Goal: Information Seeking & Learning: Learn about a topic

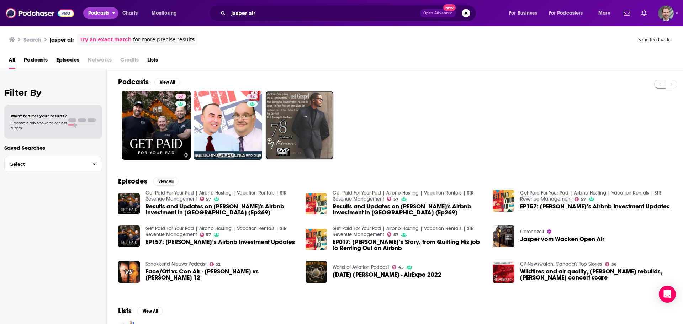
click at [113, 13] on icon "open menu" at bounding box center [113, 13] width 3 height 2
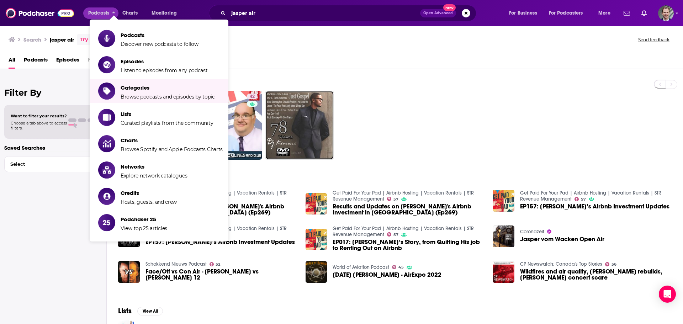
click at [124, 103] on ul "Podcasts Discover new podcasts to follow Episodes Listen to episodes from any p…" at bounding box center [159, 131] width 139 height 222
click at [130, 102] on li "Categories Browse podcasts and episodes by topic" at bounding box center [159, 90] width 139 height 23
click at [130, 87] on span "Categories" at bounding box center [168, 87] width 94 height 7
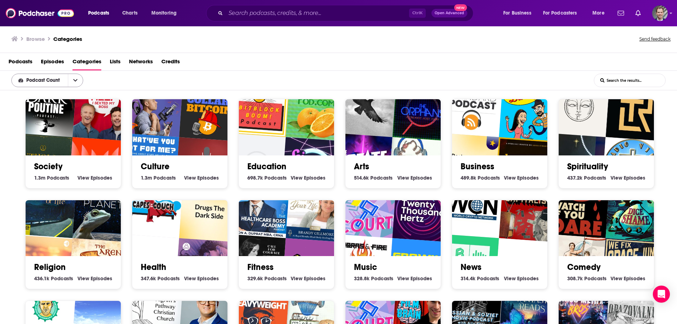
click at [77, 79] on icon "open menu" at bounding box center [75, 80] width 4 height 5
click at [77, 79] on icon "close menu" at bounding box center [75, 80] width 4 height 5
click at [77, 79] on icon "open menu" at bounding box center [75, 80] width 4 height 5
click at [77, 79] on icon "close menu" at bounding box center [75, 80] width 4 height 5
click at [183, 12] on icon "open menu" at bounding box center [181, 11] width 3 height 5
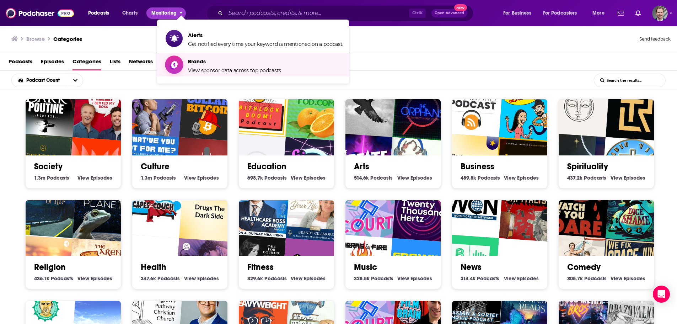
click at [199, 69] on span "View sponsor data across top podcasts" at bounding box center [234, 70] width 93 height 6
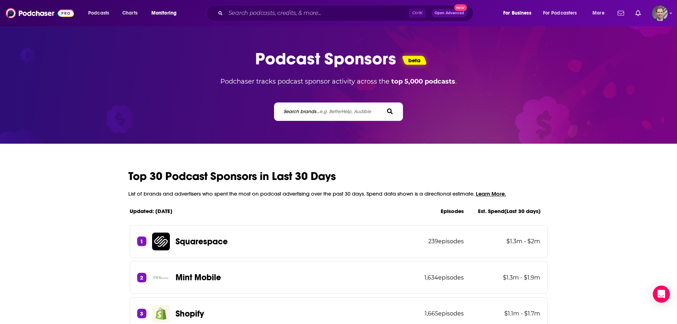
click at [325, 111] on span "e.g. BetterHelp, Audible" at bounding box center [346, 111] width 52 height 6
click at [325, 111] on input "Search brands... e.g. BetterHelp, Audible" at bounding box center [315, 111] width 64 height 7
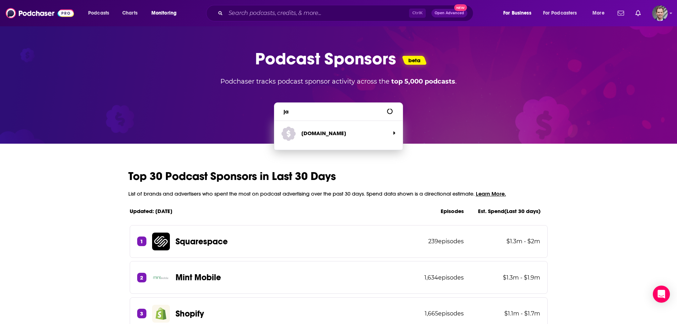
type input "j"
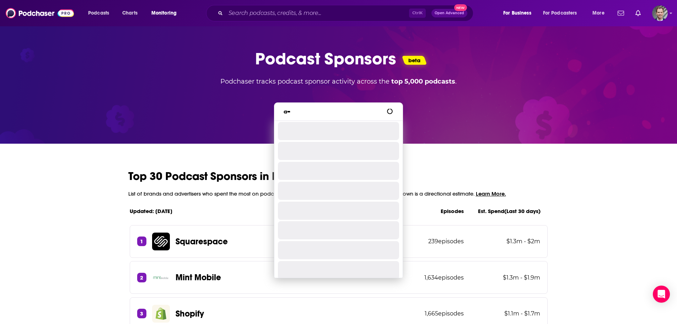
type input "a"
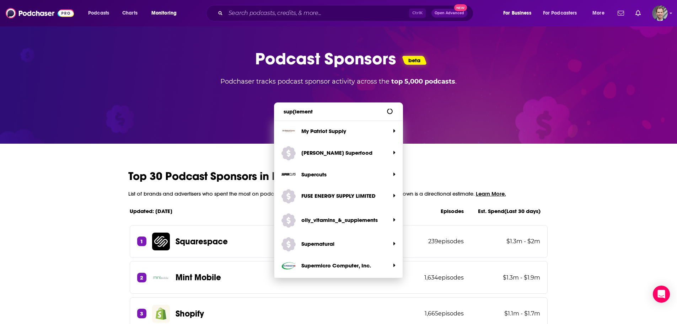
type input "sup[lement"
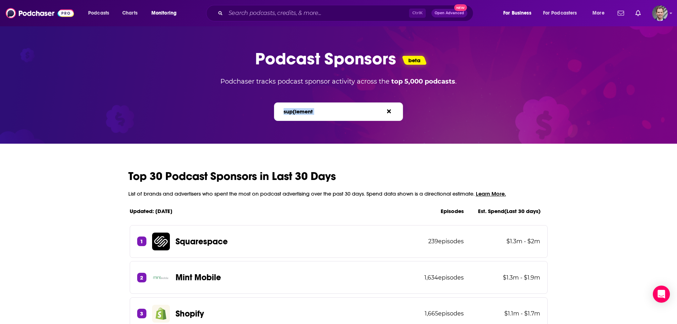
drag, startPoint x: 327, startPoint y: 111, endPoint x: 14, endPoint y: 85, distance: 314.3
click at [149, 105] on div "sup[lement Search brands... e.g. BetterHelp, Audible" at bounding box center [338, 107] width 669 height 27
click at [339, 111] on span "e.g. BetterHelp, Audible" at bounding box center [346, 111] width 52 height 6
click at [339, 111] on input "sup[lement" at bounding box center [315, 111] width 64 height 7
drag, startPoint x: 336, startPoint y: 112, endPoint x: 258, endPoint y: 96, distance: 79.6
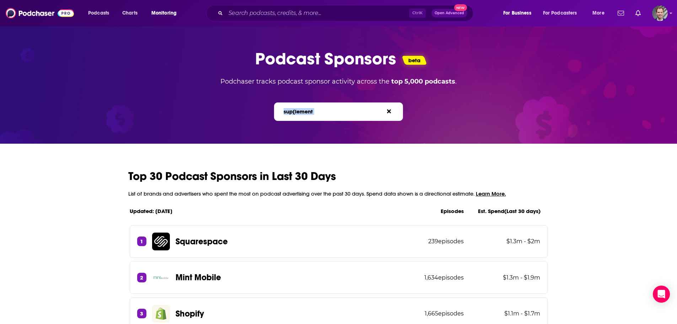
click at [273, 112] on div "sup[lement Search brands... e.g. BetterHelp, Audible" at bounding box center [338, 107] width 669 height 27
click at [344, 105] on div "sup[lement Search brands... e.g. BetterHelp, Audible" at bounding box center [338, 111] width 129 height 18
click at [392, 110] on link at bounding box center [390, 111] width 7 height 7
click at [332, 112] on span "e.g. BetterHelp, Audible" at bounding box center [346, 111] width 52 height 6
click at [332, 112] on input "Search brands... e.g. BetterHelp, Audible" at bounding box center [315, 111] width 64 height 7
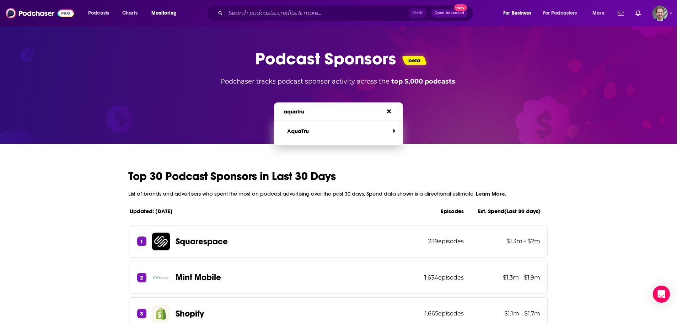
type input "aquatru"
click at [325, 127] on span "AquaTru" at bounding box center [336, 130] width 108 height 14
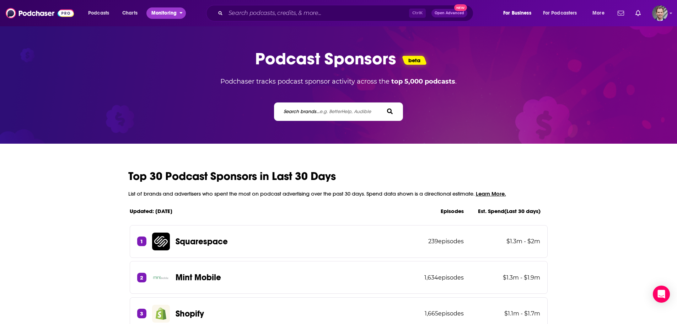
click at [181, 12] on icon "open menu" at bounding box center [181, 11] width 3 height 5
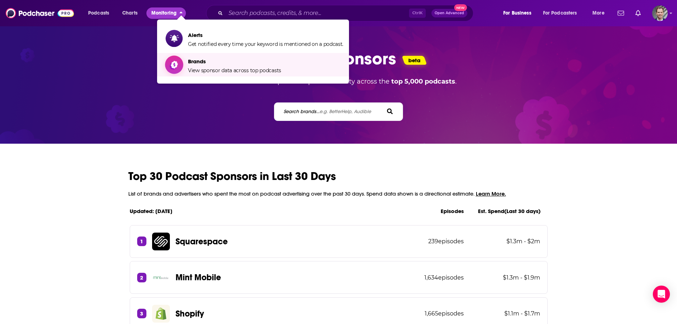
click at [207, 65] on span "Brands View sponsor data across top podcasts" at bounding box center [234, 65] width 93 height 18
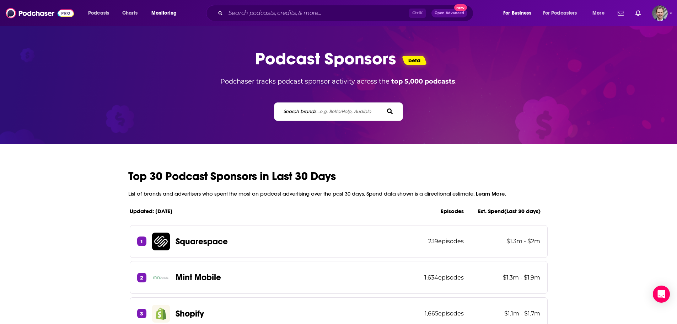
click at [341, 110] on span "e.g. BetterHelp, Audible" at bounding box center [346, 111] width 52 height 6
click at [341, 110] on input "Search brands... e.g. BetterHelp, Audible" at bounding box center [315, 111] width 64 height 7
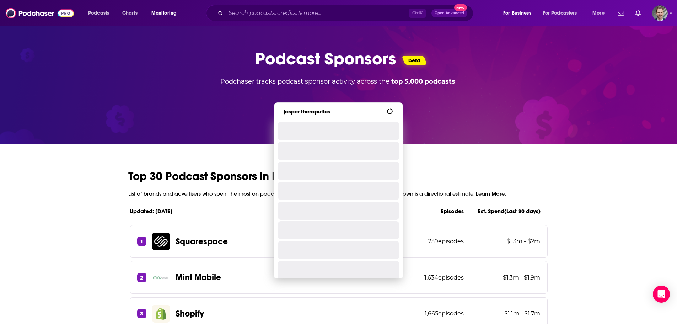
type input "jasper theraputics"
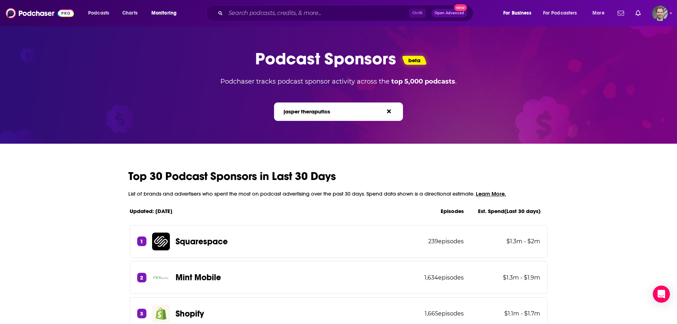
drag, startPoint x: 343, startPoint y: 110, endPoint x: 249, endPoint y: 102, distance: 94.6
click at [249, 102] on div "jasper theraputics Search brands... e.g. BetterHelp, Audible" at bounding box center [338, 107] width 669 height 27
click at [390, 113] on icon at bounding box center [389, 111] width 4 height 6
click at [380, 110] on div "Search brands... e.g. BetterHelp, Audible" at bounding box center [333, 111] width 101 height 7
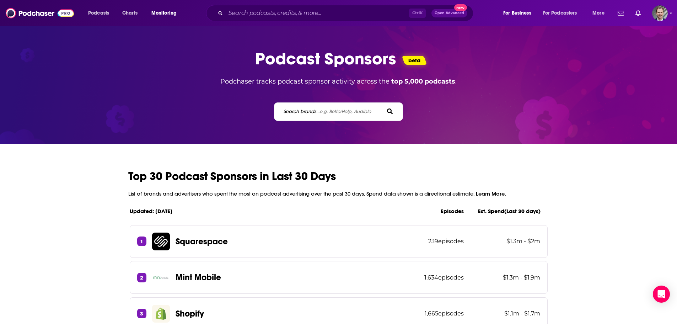
click at [333, 109] on span "e.g. BetterHelp, Audible" at bounding box center [346, 111] width 52 height 6
click at [333, 109] on input "Search brands... e.g. BetterHelp, Audible" at bounding box center [315, 111] width 64 height 7
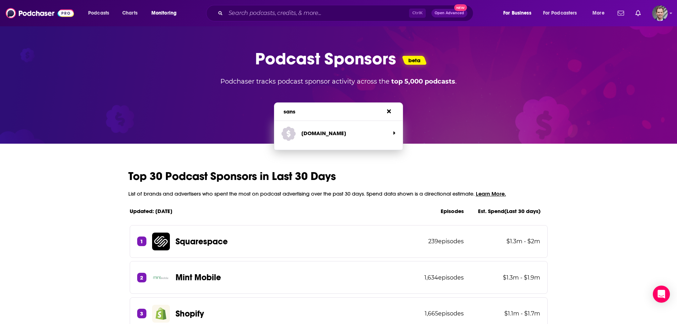
click at [334, 113] on span "e.g. BetterHelp, Audible" at bounding box center [346, 111] width 52 height 6
click at [334, 113] on input "sans" at bounding box center [315, 111] width 64 height 7
type input "s"
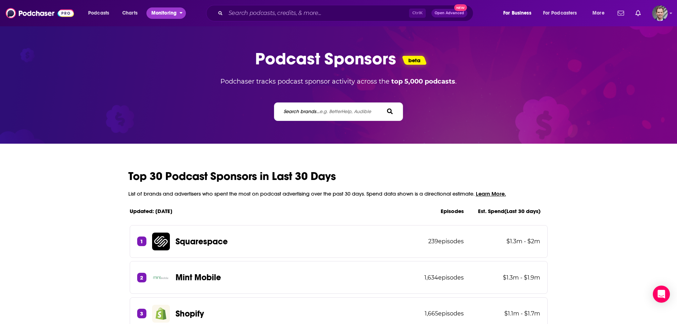
click at [179, 12] on button "Monitoring" at bounding box center [165, 12] width 39 height 11
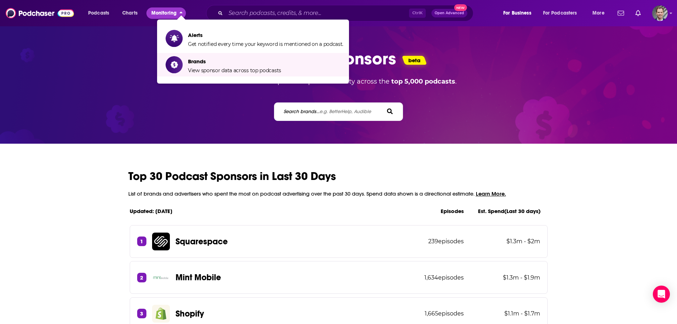
click at [333, 111] on span "e.g. BetterHelp, Audible" at bounding box center [346, 111] width 52 height 6
click at [333, 111] on input "Search brands... e.g. BetterHelp, Audible" at bounding box center [315, 111] width 64 height 7
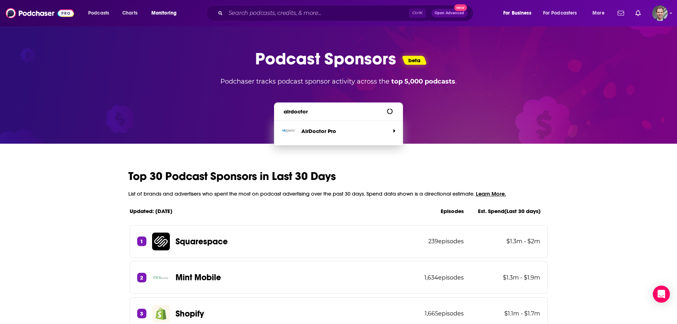
type input "airdoctor"
click at [314, 130] on p "AirDoctor Pro" at bounding box center [318, 130] width 35 height 7
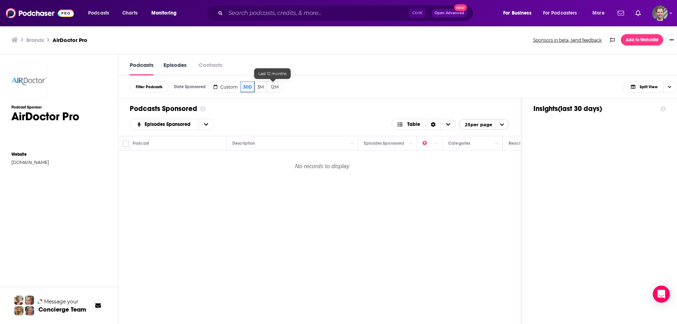
click at [272, 88] on button "12M" at bounding box center [274, 86] width 17 height 11
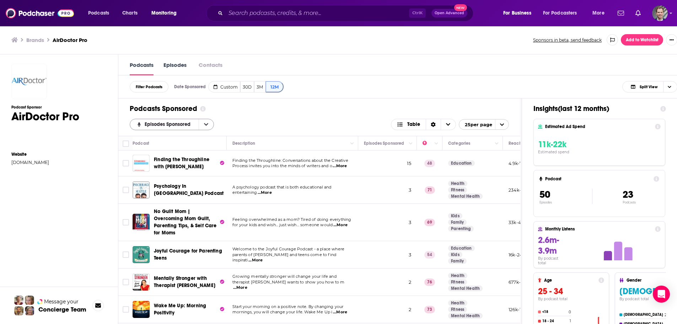
click at [205, 124] on icon "open menu" at bounding box center [206, 124] width 4 height 5
click at [205, 124] on icon "close menu" at bounding box center [206, 124] width 4 height 2
click at [205, 124] on icon "open menu" at bounding box center [206, 124] width 4 height 5
click at [258, 116] on div "Podcasts Sponsored Episodes Sponsored Episodes Sponsored By Rating New Power Sc…" at bounding box center [319, 116] width 402 height 37
click at [455, 126] on span "Choose View" at bounding box center [448, 124] width 15 height 11
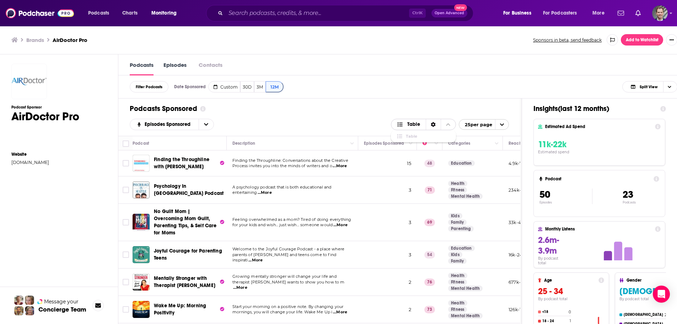
click at [450, 125] on icon "Choose View" at bounding box center [448, 124] width 4 height 5
click at [450, 125] on icon "Choose View" at bounding box center [448, 124] width 4 height 2
click at [450, 125] on icon "Choose View" at bounding box center [448, 124] width 4 height 5
click at [348, 106] on div "Podcasts Sponsored" at bounding box center [319, 108] width 379 height 9
click at [362, 108] on div "Podcasts Sponsored" at bounding box center [319, 108] width 379 height 9
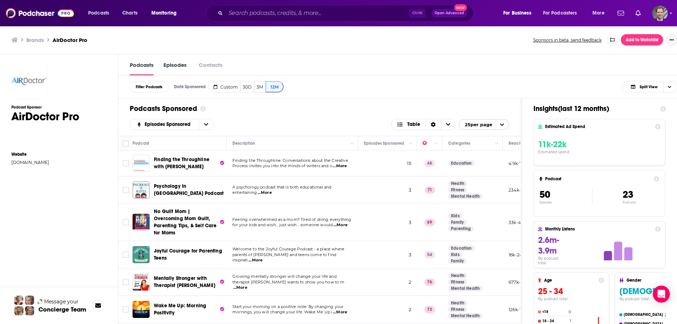
click at [674, 39] on icon "Show More Button" at bounding box center [672, 40] width 4 height 4
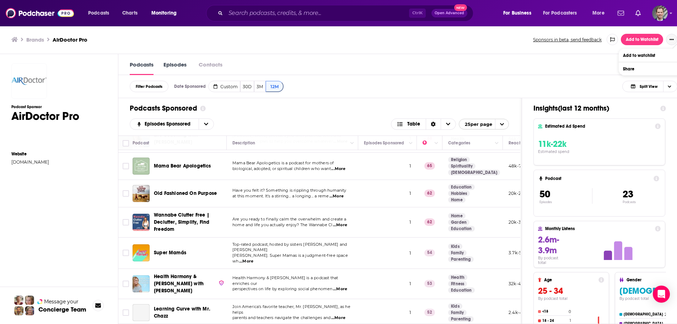
scroll to position [471, 0]
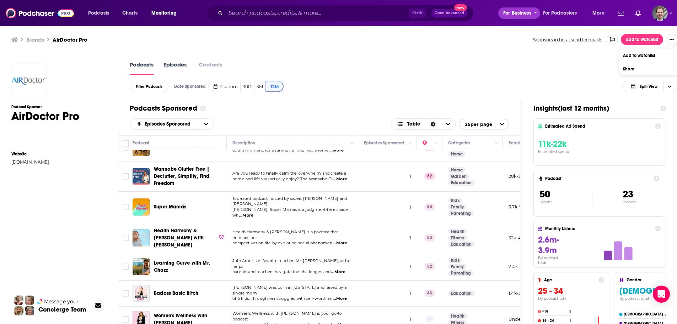
click at [533, 13] on button "For Business" at bounding box center [519, 12] width 42 height 11
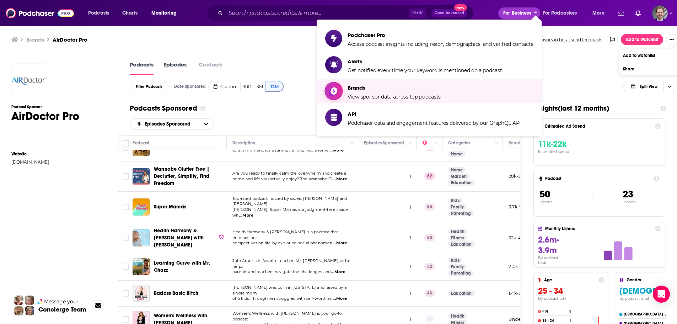
click at [364, 92] on span "Brands View sponsor data across top podcasts" at bounding box center [394, 91] width 93 height 18
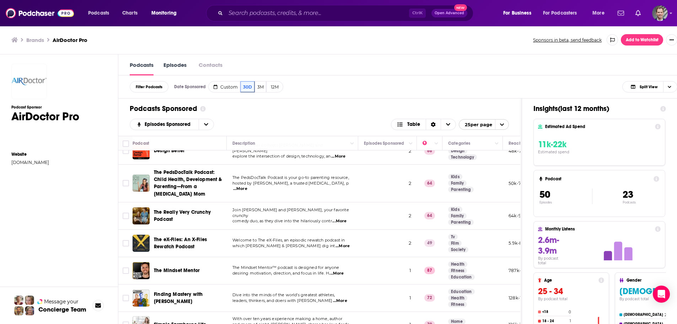
scroll to position [0, 0]
click at [85, 190] on div "Podcast Sponsor AirDoctor Pro Website airdoctorpro.com" at bounding box center [58, 212] width 95 height 301
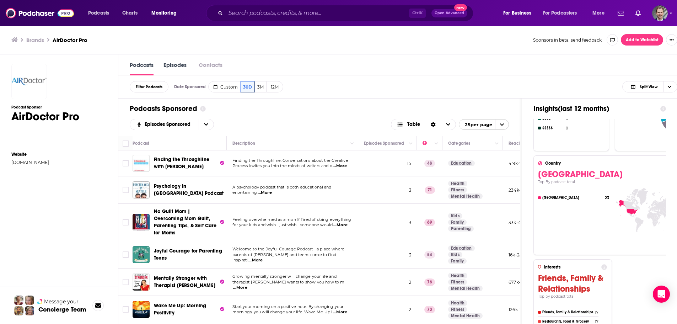
scroll to position [533, 0]
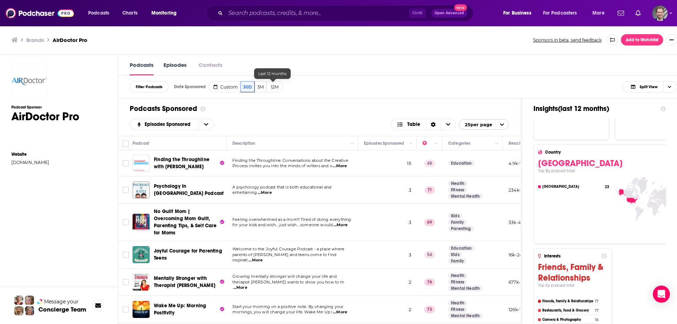
click at [272, 85] on button "12M" at bounding box center [274, 86] width 17 height 11
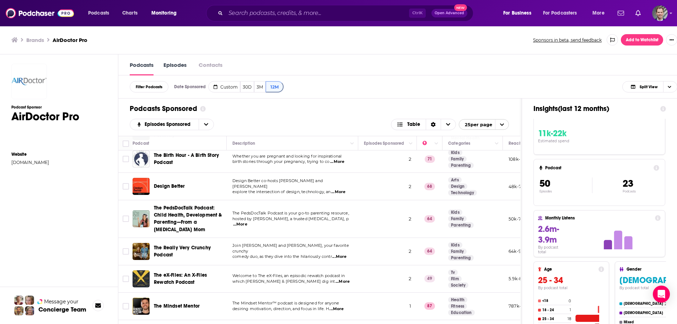
scroll to position [0, 0]
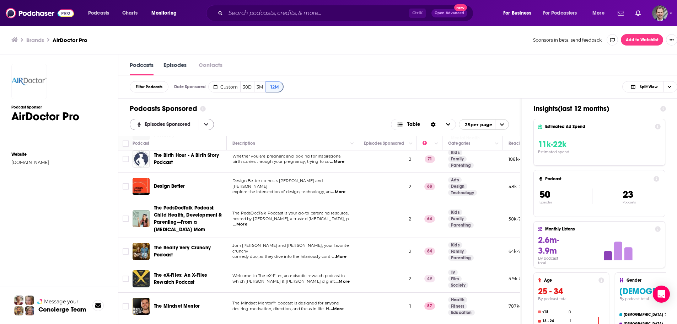
click at [207, 124] on icon "open menu" at bounding box center [206, 124] width 4 height 2
click at [207, 124] on icon "close menu" at bounding box center [206, 124] width 4 height 2
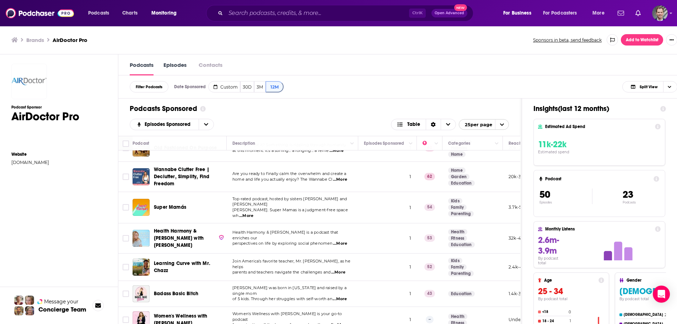
scroll to position [0, 0]
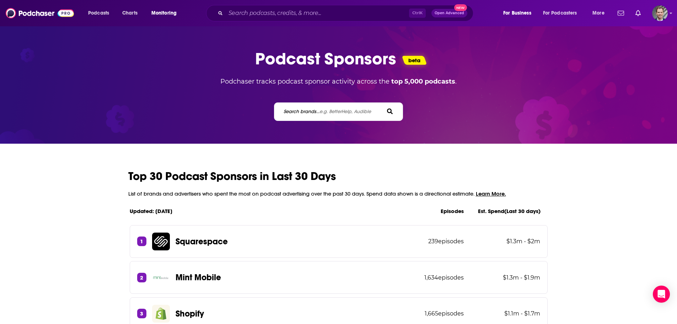
click at [348, 112] on span "e.g. BetterHelp, Audible" at bounding box center [346, 111] width 52 height 6
click at [347, 112] on input "Search brands... e.g. BetterHelp, Audible" at bounding box center [315, 111] width 64 height 7
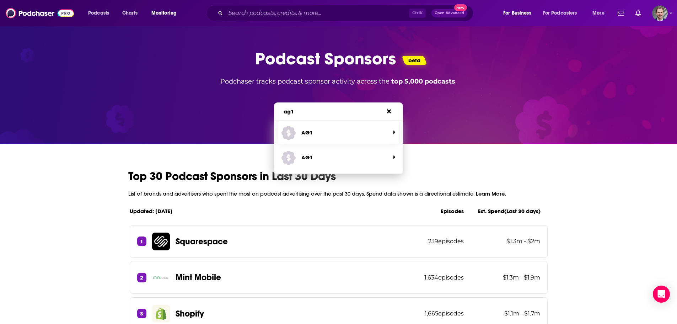
type input "ag1"
click at [311, 135] on p "AG1" at bounding box center [306, 132] width 11 height 7
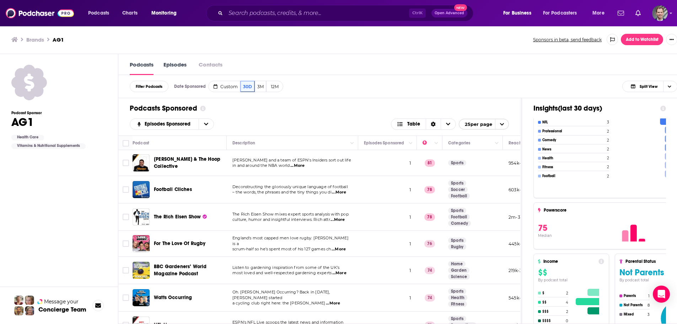
scroll to position [462, 0]
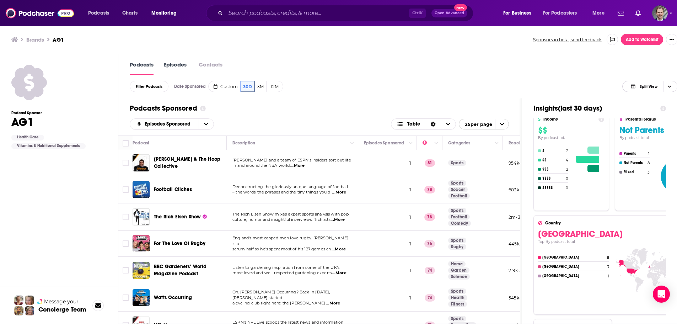
click at [672, 87] on span "Choose View" at bounding box center [669, 86] width 12 height 11
click at [482, 105] on div "Podcasts Sponsored" at bounding box center [319, 108] width 379 height 9
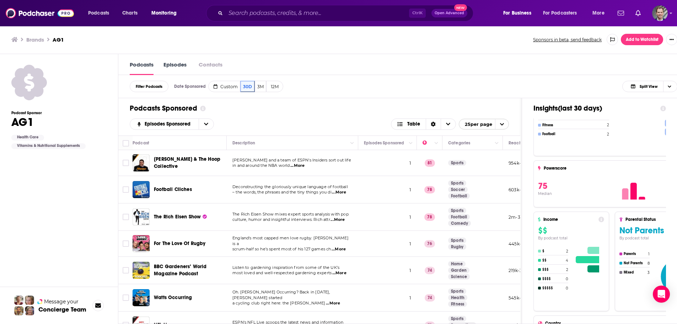
scroll to position [346, 0]
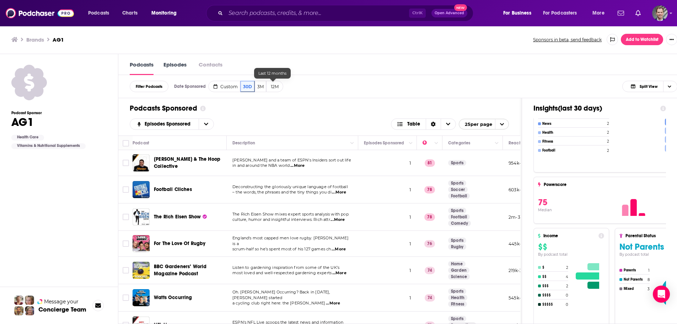
drag, startPoint x: 275, startPoint y: 89, endPoint x: 308, endPoint y: 104, distance: 36.3
click at [275, 89] on button "12M" at bounding box center [274, 86] width 17 height 11
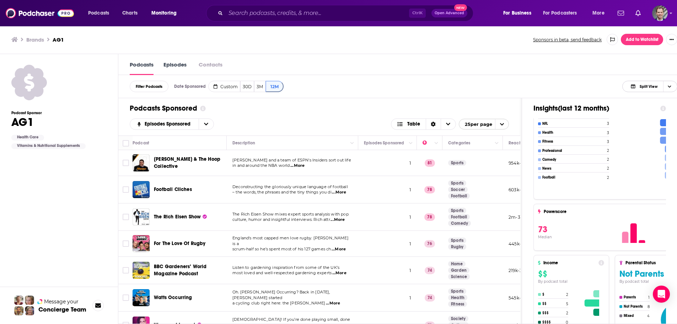
click at [672, 86] on icon "Choose View" at bounding box center [670, 87] width 4 height 4
click at [650, 121] on span "Insight Only" at bounding box center [654, 122] width 35 height 4
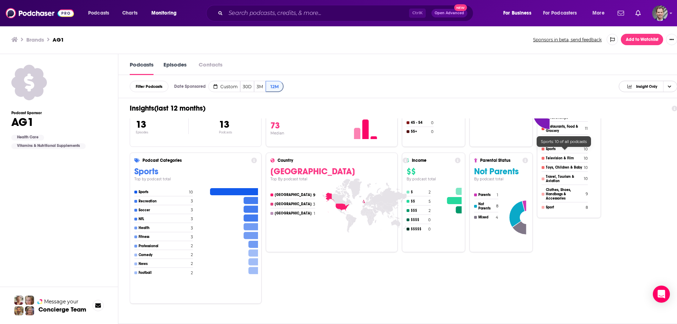
scroll to position [36, 0]
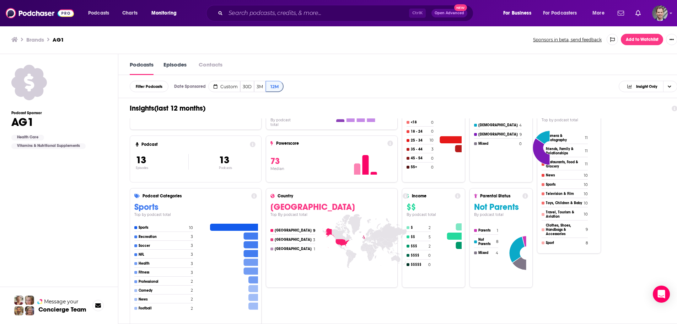
click at [664, 264] on div "Estimated Ad Spend 8.3k-13k Estimated spend Podcast 13 Episodes 13 Podcasts Pod…" at bounding box center [404, 211] width 548 height 256
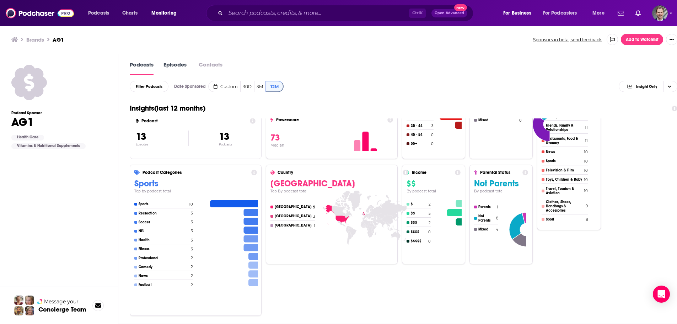
scroll to position [0, 0]
click at [509, 281] on section "Gender Male By podcast total Female 4 Male 9 Mixed 0 Parental Status Not Parent…" at bounding box center [501, 188] width 63 height 256
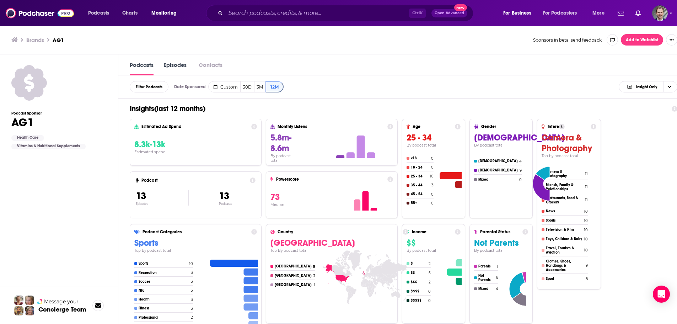
click at [256, 125] on icon at bounding box center [254, 127] width 6 height 6
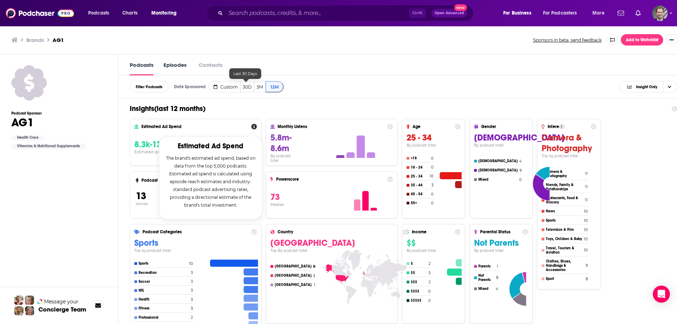
click at [246, 88] on button "30D" at bounding box center [247, 86] width 14 height 11
click at [246, 88] on button "30D" at bounding box center [247, 86] width 15 height 11
click at [282, 109] on h1 "Insights ( last 12 months )" at bounding box center [398, 108] width 536 height 9
click at [301, 120] on div "Monthly Listens 5.8m-8.6m By podcast total" at bounding box center [332, 142] width 132 height 47
click at [247, 90] on button "30D" at bounding box center [247, 86] width 15 height 11
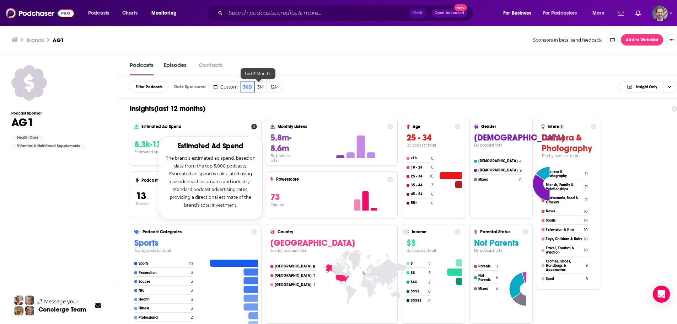
click at [257, 85] on button "3M" at bounding box center [260, 86] width 11 height 11
click at [234, 174] on p "The brand's estimated ad spend, based on data from the top 5,000 podcasts. Esti…" at bounding box center [211, 181] width 92 height 55
click at [256, 126] on icon at bounding box center [254, 127] width 6 height 6
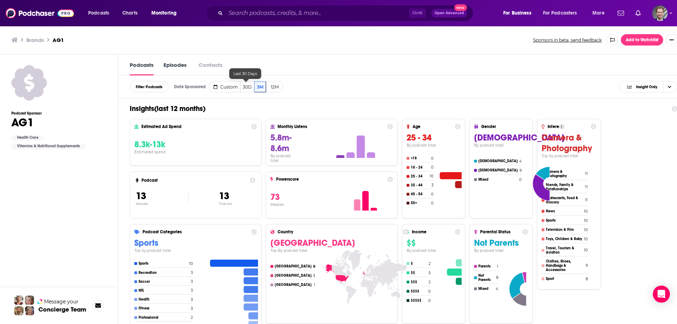
click at [242, 90] on button "30D" at bounding box center [247, 86] width 14 height 11
click at [253, 128] on icon at bounding box center [254, 127] width 6 height 6
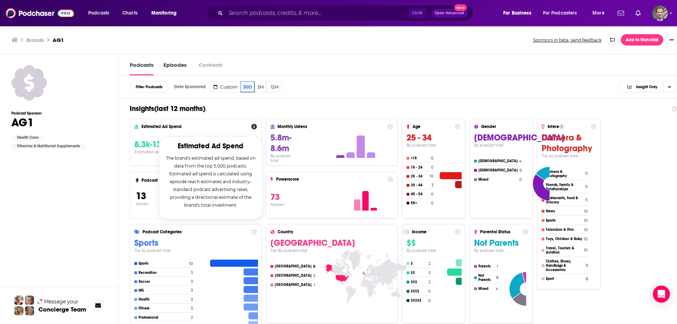
drag, startPoint x: 216, startPoint y: 205, endPoint x: 227, endPoint y: 180, distance: 26.9
click at [217, 205] on p "The brand's estimated ad spend, based on data from the top 5,000 podcasts. Esti…" at bounding box center [211, 181] width 92 height 55
click at [256, 108] on h1 "Insights ( last 12 months )" at bounding box center [398, 108] width 536 height 9
click at [242, 89] on button "30D" at bounding box center [247, 86] width 15 height 11
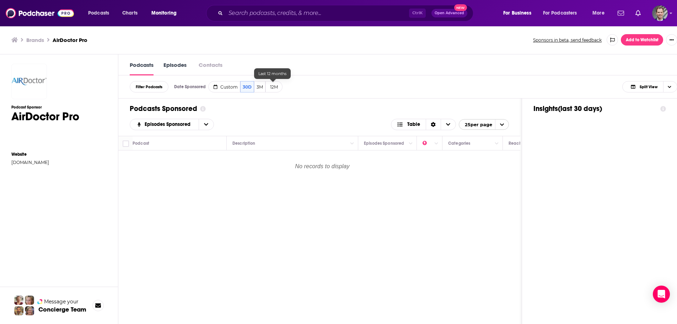
click at [276, 87] on button "12M" at bounding box center [274, 86] width 17 height 11
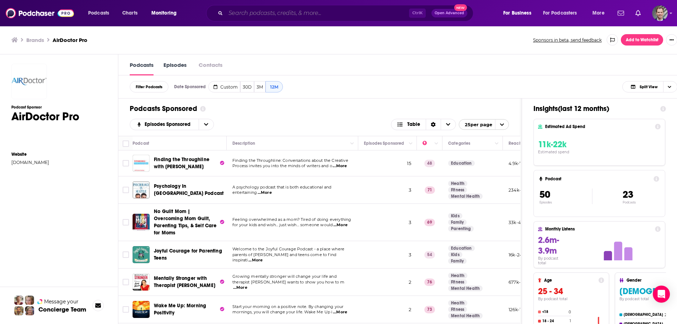
click at [336, 13] on input "Search podcasts, credits, & more..." at bounding box center [317, 12] width 183 height 11
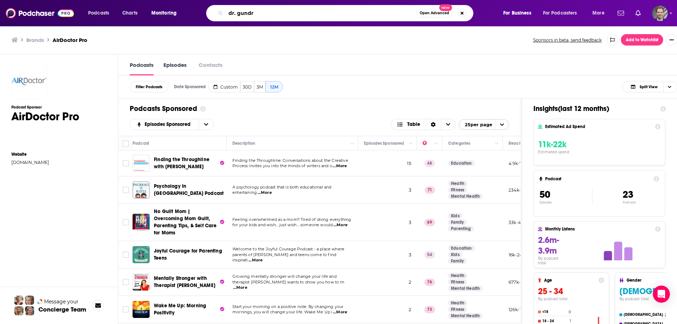
type input "dr. gundry"
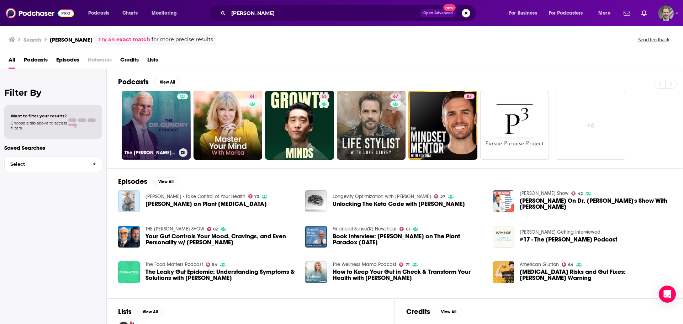
click at [160, 127] on link "The Dr. Gundry Podcast" at bounding box center [156, 125] width 69 height 69
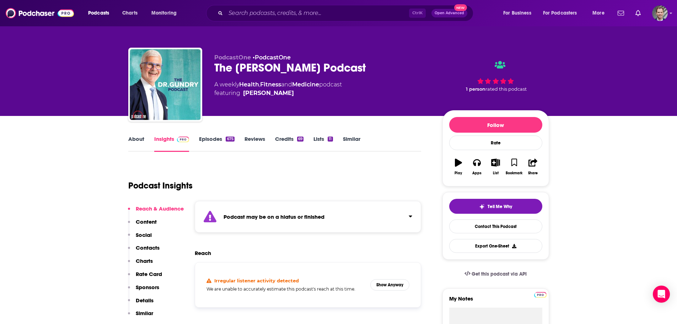
scroll to position [36, 0]
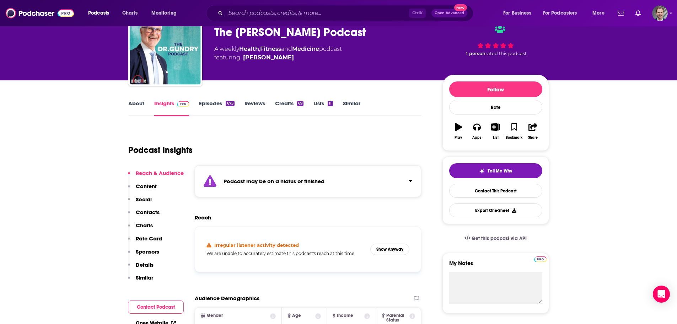
click at [152, 252] on p "Sponsors" at bounding box center [147, 251] width 23 height 7
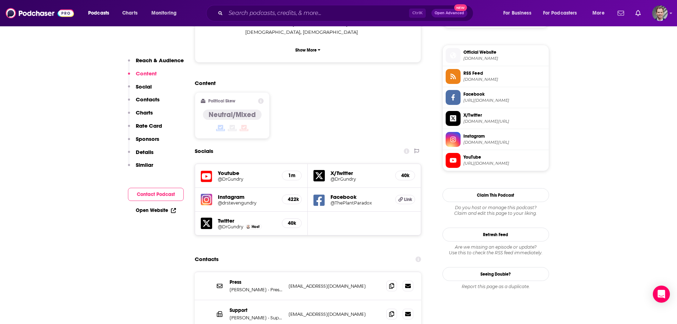
scroll to position [488, 0]
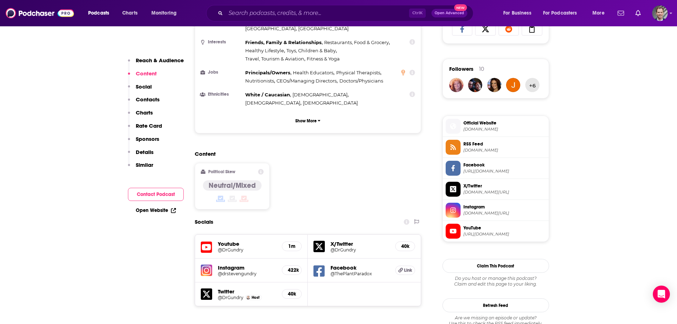
click at [358, 175] on div "Content Political Skew Neutral/Mixed" at bounding box center [308, 182] width 227 height 65
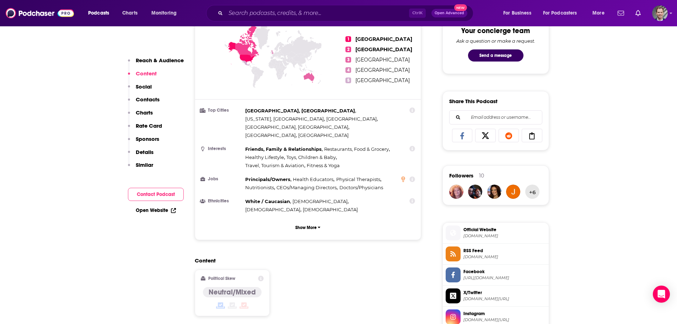
scroll to position [346, 0]
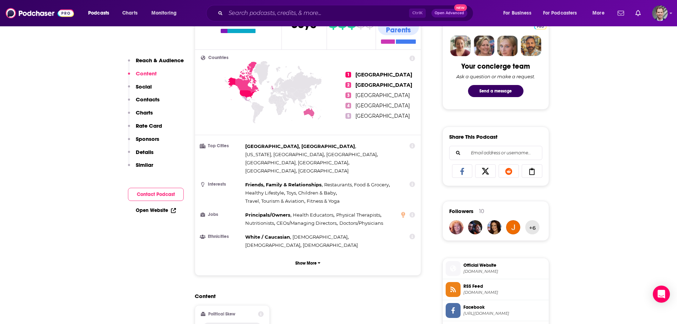
click at [370, 293] on div "Content Political Skew Neutral/Mixed" at bounding box center [308, 325] width 227 height 65
click at [310, 256] on button "Show More" at bounding box center [308, 262] width 215 height 13
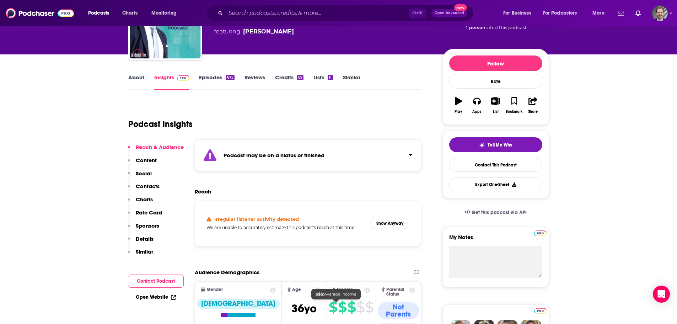
scroll to position [61, 0]
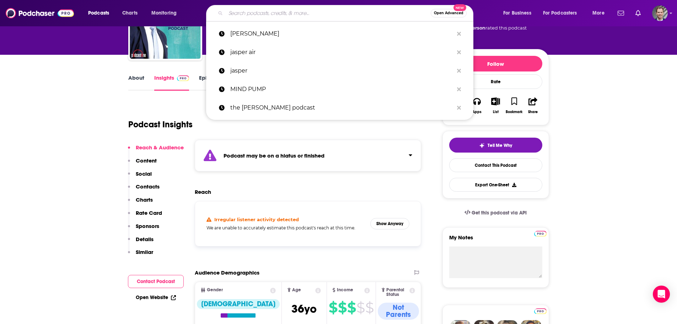
click at [327, 10] on input "Search podcasts, credits, & more..." at bounding box center [328, 12] width 205 height 11
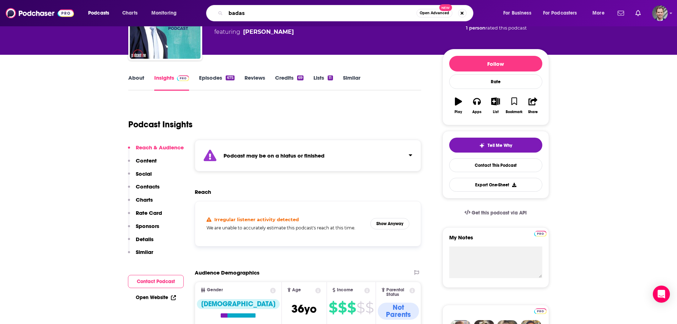
type input "badass"
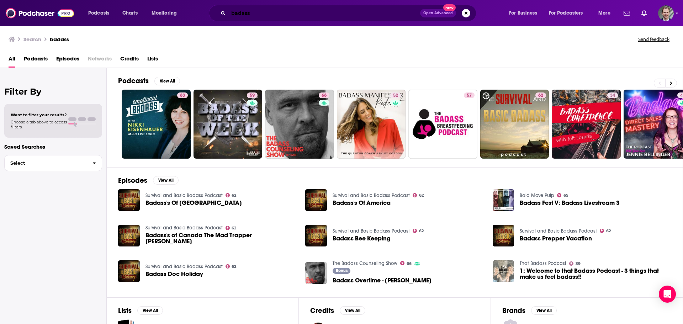
click at [276, 10] on input "badass" at bounding box center [324, 12] width 192 height 11
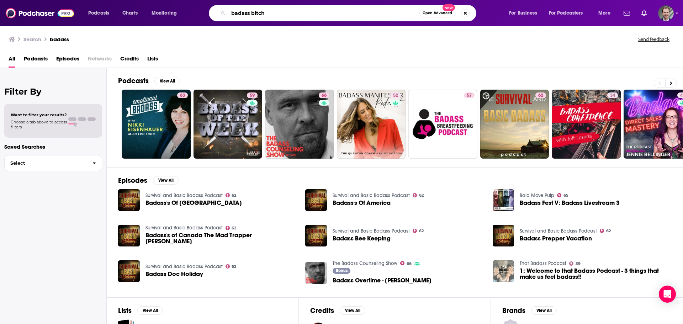
type input "badass bitch"
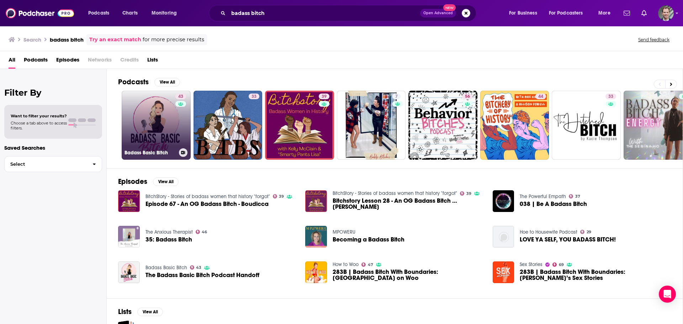
click at [145, 137] on link "43 Badass Basic Bitch" at bounding box center [156, 125] width 69 height 69
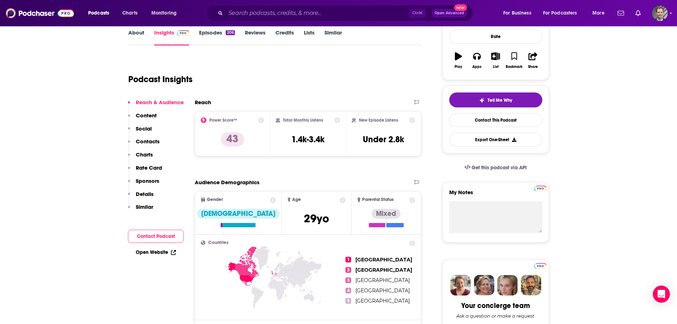
scroll to position [107, 0]
click at [148, 182] on p "Sponsors" at bounding box center [147, 180] width 23 height 7
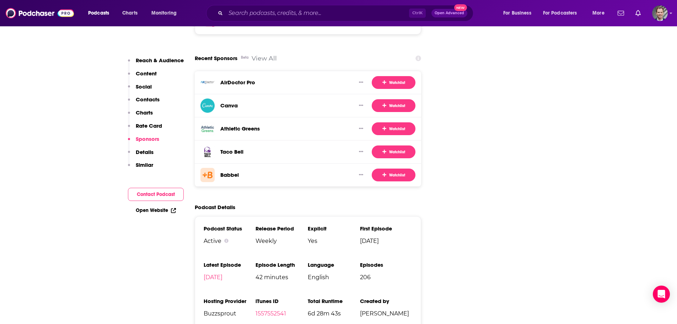
scroll to position [945, 0]
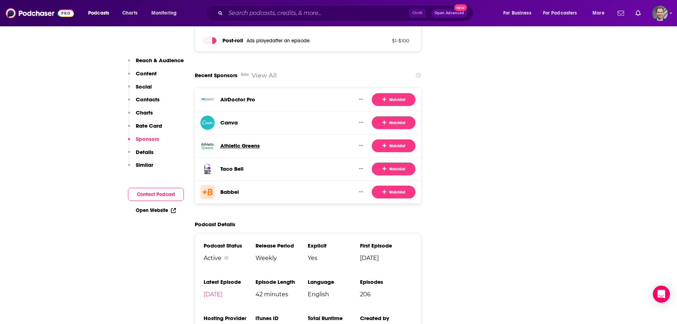
click at [238, 142] on h3 "Athletic Greens" at bounding box center [239, 145] width 39 height 7
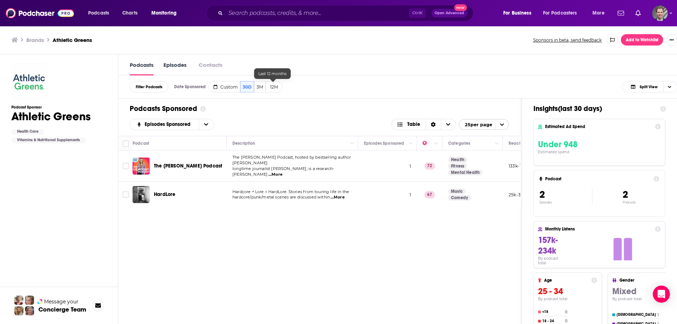
click at [271, 87] on button "12M" at bounding box center [274, 86] width 17 height 11
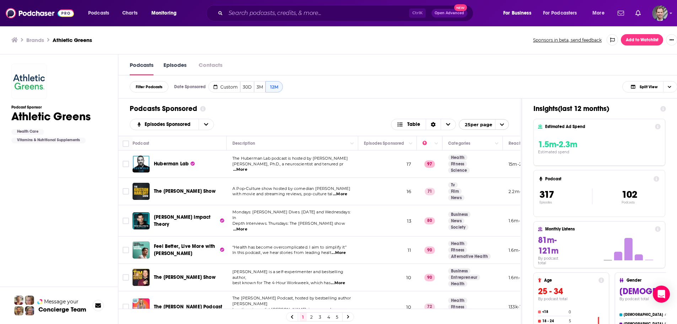
scroll to position [142, 0]
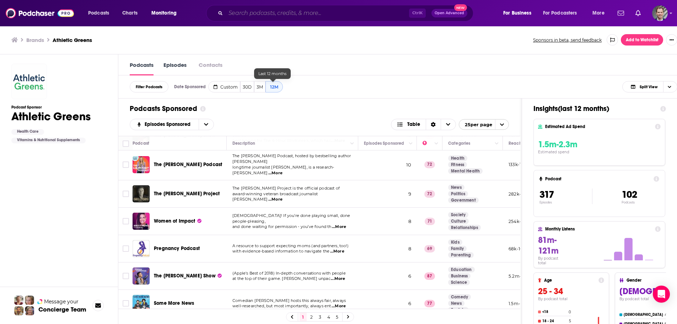
click at [252, 13] on input "Search podcasts, credits, & more..." at bounding box center [317, 12] width 183 height 11
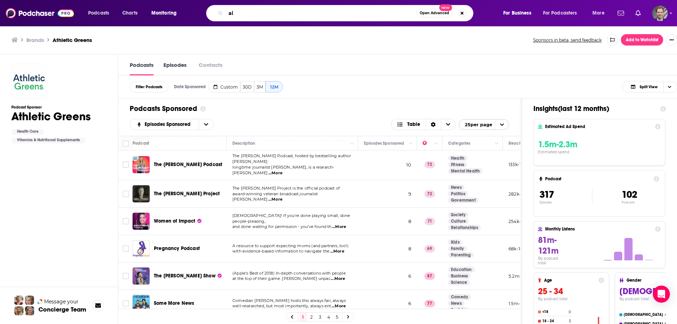
type input "a"
type input "airdoctor"
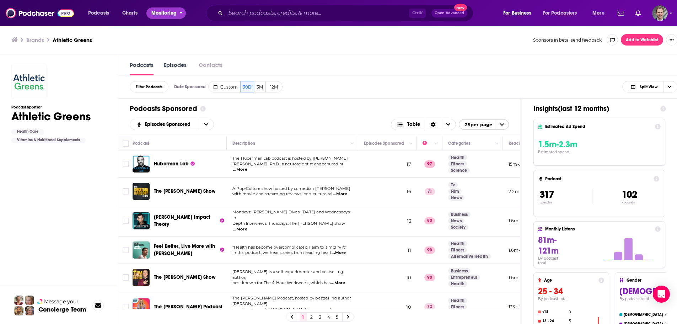
click at [179, 14] on button "Monitoring" at bounding box center [165, 12] width 39 height 11
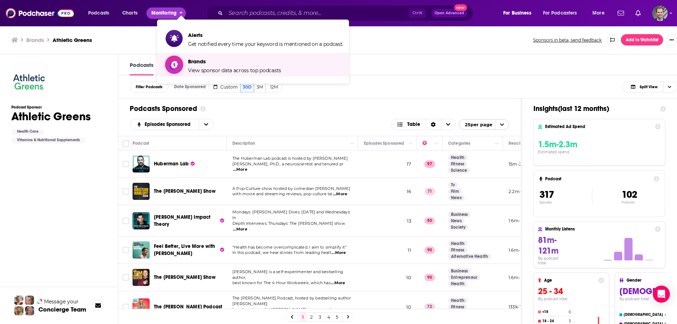
click at [201, 62] on span "Brands" at bounding box center [234, 61] width 93 height 7
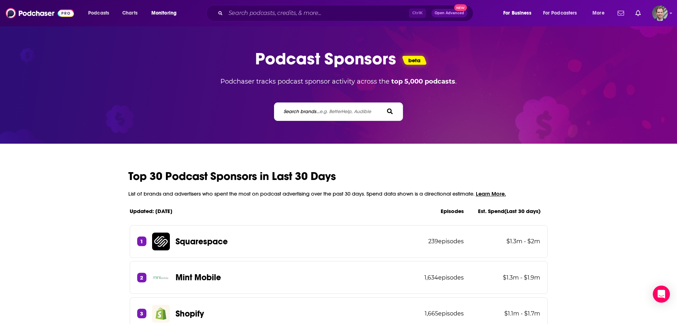
click at [310, 112] on label "Search brands... e.g. BetterHelp, Audible" at bounding box center [327, 111] width 87 height 6
click at [310, 112] on input "Search brands... e.g. BetterHelp, Audible" at bounding box center [315, 111] width 64 height 7
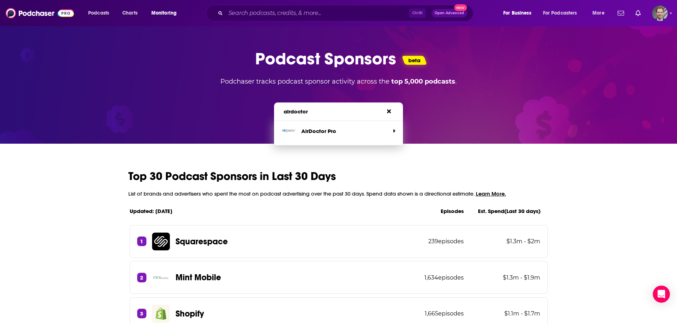
type input "airdoctor"
click at [315, 132] on p "AirDoctor Pro" at bounding box center [318, 130] width 35 height 7
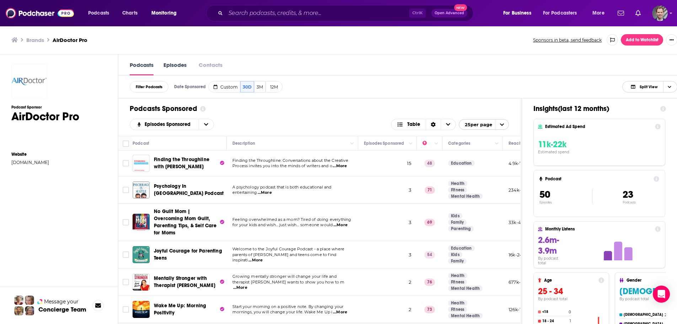
click at [672, 87] on icon "Choose View" at bounding box center [670, 87] width 4 height 4
click at [654, 125] on div "Insight Only" at bounding box center [650, 123] width 55 height 12
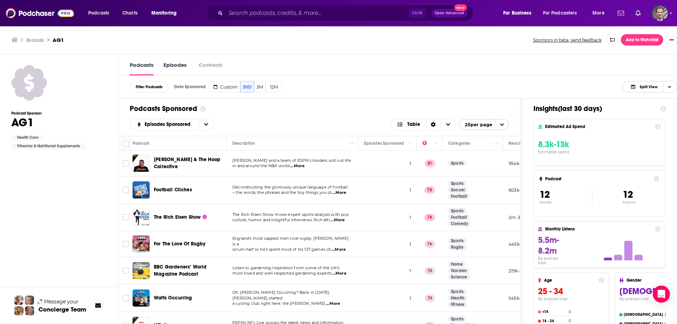
click at [672, 85] on span "Choose View" at bounding box center [669, 86] width 12 height 11
click at [657, 122] on span "Insight Only" at bounding box center [654, 123] width 35 height 4
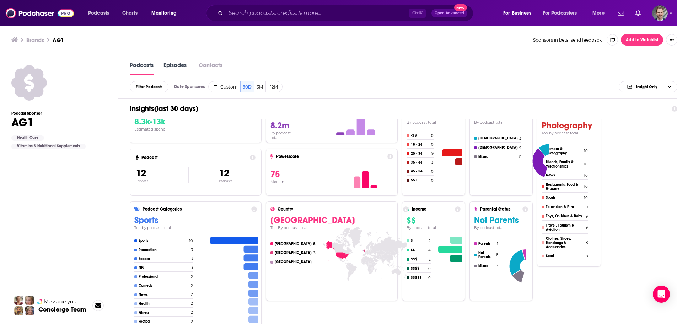
scroll to position [36, 0]
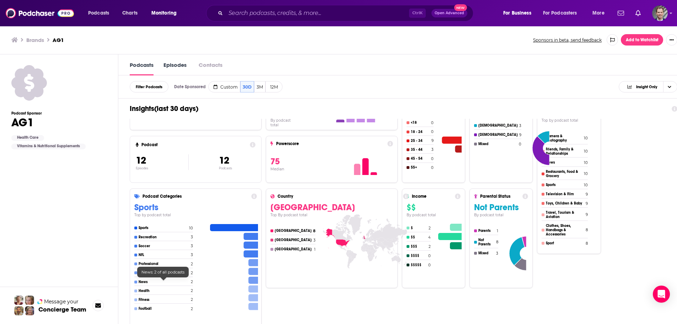
click at [191, 282] on h4 "2" at bounding box center [192, 281] width 2 height 5
click at [191, 281] on h4 "2" at bounding box center [192, 281] width 2 height 5
click at [145, 283] on h4 "News" at bounding box center [164, 282] width 50 height 4
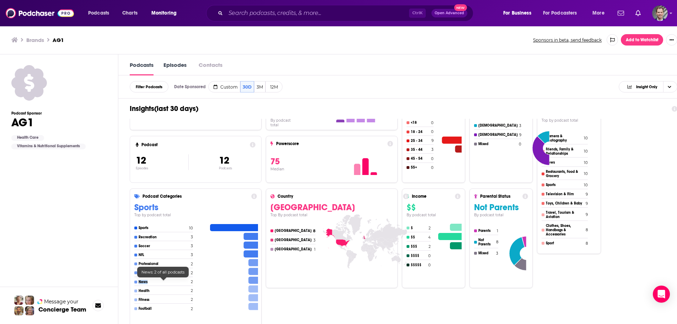
click at [145, 283] on h4 "News" at bounding box center [164, 282] width 50 height 4
click at [254, 279] on icon at bounding box center [254, 280] width 10 height 7
click at [148, 66] on link "Podcasts" at bounding box center [142, 68] width 24 height 14
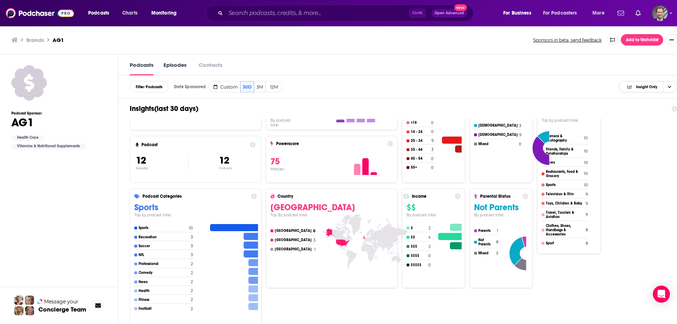
click at [672, 86] on icon "Choose View" at bounding box center [670, 87] width 4 height 4
click at [653, 106] on div "Podcast Only" at bounding box center [648, 111] width 59 height 12
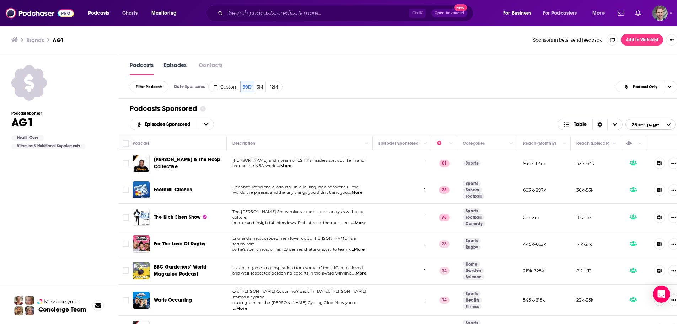
click at [617, 125] on icon "Choose View" at bounding box center [615, 124] width 4 height 2
click at [617, 125] on icon "Choose View" at bounding box center [615, 124] width 4 height 5
click at [583, 123] on span "Table" at bounding box center [580, 124] width 13 height 5
click at [608, 127] on div "Sort Direction" at bounding box center [600, 124] width 15 height 11
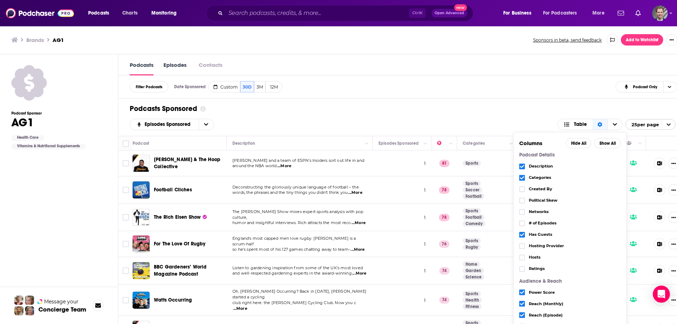
click at [513, 118] on div "Podcasts Sponsored Episodes Sponsored Table Columns Hide All Show All Podcast D…" at bounding box center [402, 116] width 569 height 37
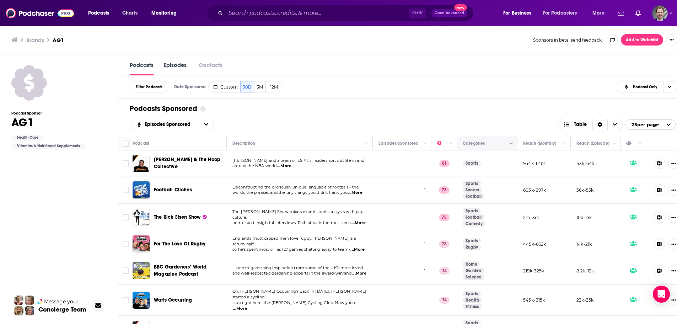
click at [513, 142] on icon "Column Actions" at bounding box center [512, 143] width 4 height 4
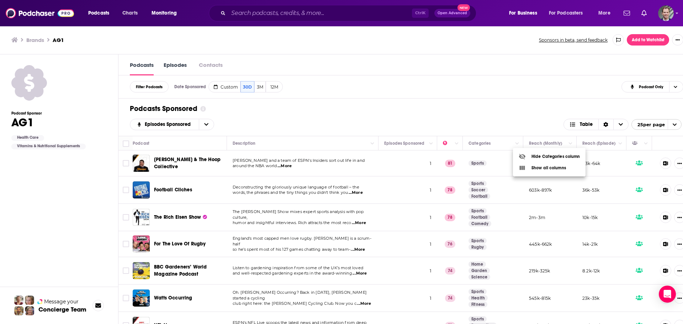
click at [490, 113] on div at bounding box center [341, 162] width 683 height 324
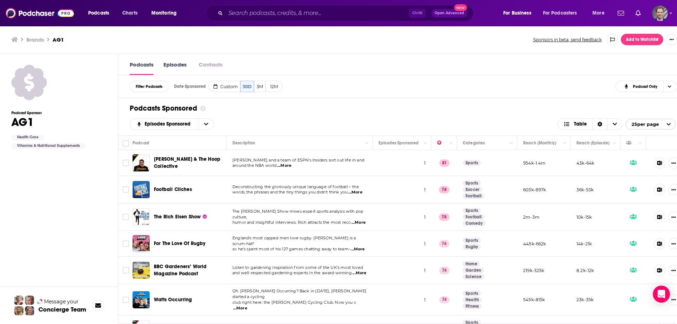
click at [671, 125] on icon "open menu" at bounding box center [669, 124] width 5 height 5
click at [655, 158] on button "100 per page" at bounding box center [650, 158] width 49 height 11
click at [270, 87] on button "12M" at bounding box center [274, 86] width 17 height 11
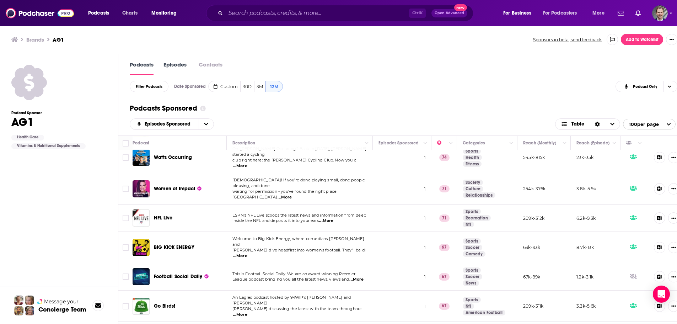
drag, startPoint x: 126, startPoint y: 266, endPoint x: 192, endPoint y: 268, distance: 66.2
click at [126, 273] on input "Toggle select row" at bounding box center [126, 276] width 6 height 6
checkbox input "true"
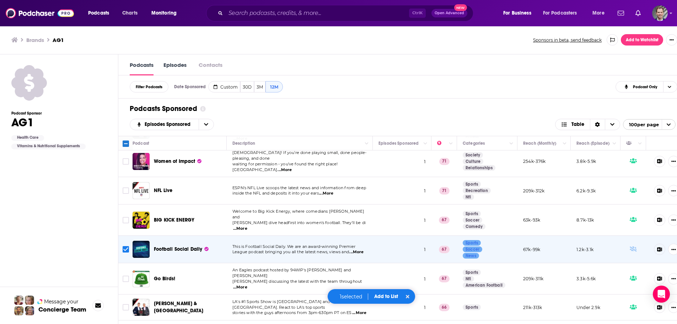
scroll to position [173, 0]
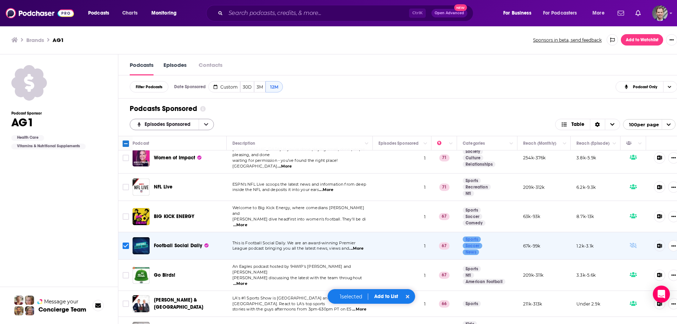
click at [204, 125] on icon "open menu" at bounding box center [206, 124] width 4 height 5
click at [329, 111] on div "Podcasts Sponsored" at bounding box center [403, 108] width 546 height 9
click at [176, 66] on link "Episodes" at bounding box center [175, 68] width 23 height 14
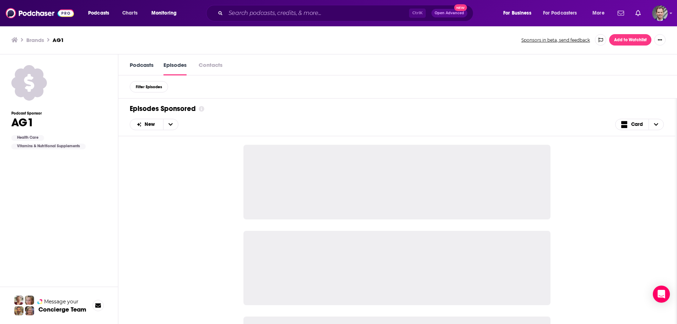
click at [144, 67] on link "Podcasts" at bounding box center [142, 68] width 24 height 14
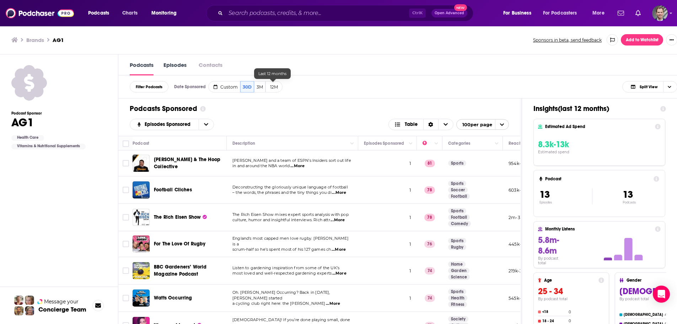
click at [276, 87] on button "12M" at bounding box center [274, 86] width 17 height 11
click at [451, 121] on span "Choose View" at bounding box center [445, 124] width 15 height 11
click at [450, 121] on span "Choose View" at bounding box center [445, 124] width 15 height 11
click at [418, 123] on span "Table" at bounding box center [411, 124] width 13 height 5
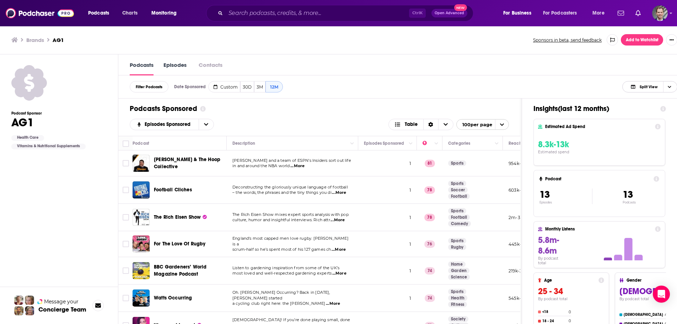
click at [672, 87] on icon "Choose View" at bounding box center [670, 87] width 4 height 2
click at [474, 116] on div "Podcasts Sponsored Episodes Sponsored Table 100 per page" at bounding box center [319, 116] width 402 height 37
click at [654, 87] on span "Split View" at bounding box center [649, 87] width 18 height 4
click at [649, 121] on span "Insight Only" at bounding box center [654, 123] width 35 height 4
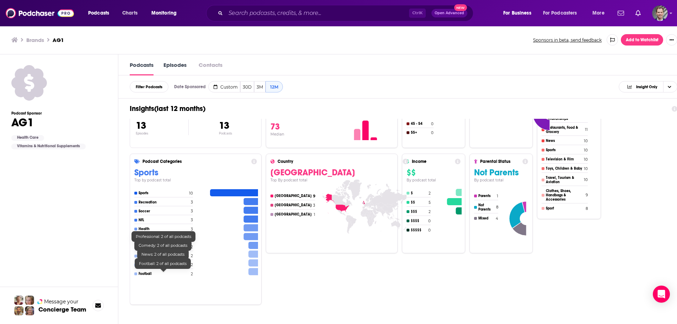
scroll to position [71, 0]
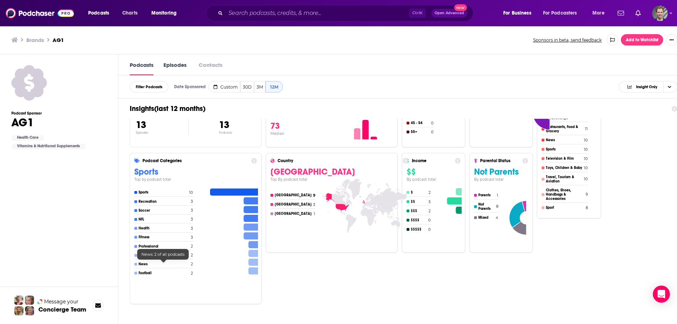
click at [192, 263] on h4 "2" at bounding box center [192, 264] width 2 height 5
click at [253, 263] on icon at bounding box center [254, 262] width 10 height 7
click at [141, 261] on div "Sports 10 Recreation 3 Soccer 3 NFL 3 Health 3 Fitness 3 Professional 2 Comedy …" at bounding box center [163, 233] width 58 height 87
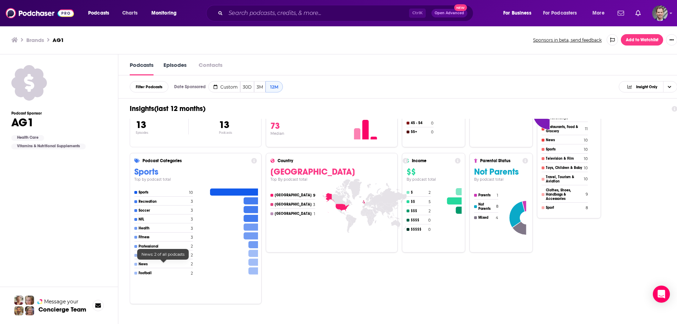
click at [141, 265] on h4 "News" at bounding box center [164, 264] width 50 height 4
click at [194, 266] on div "Sports 10 Recreation 3 Soccer 3 NFL 3 Health 3 Fitness 3 Professional 2 Comedy …" at bounding box center [195, 241] width 122 height 118
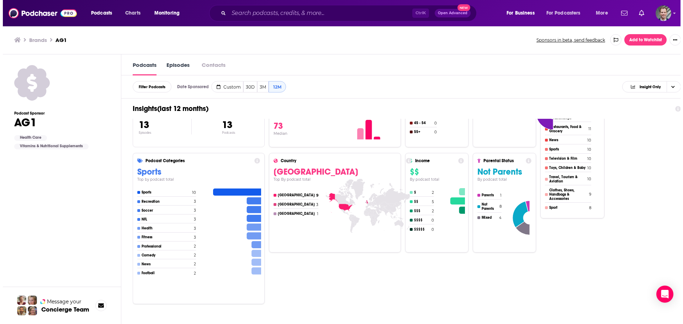
scroll to position [0, 0]
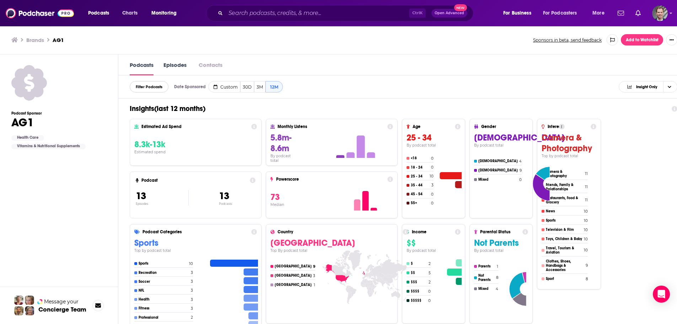
click at [154, 86] on span "Filter Podcasts" at bounding box center [149, 87] width 27 height 4
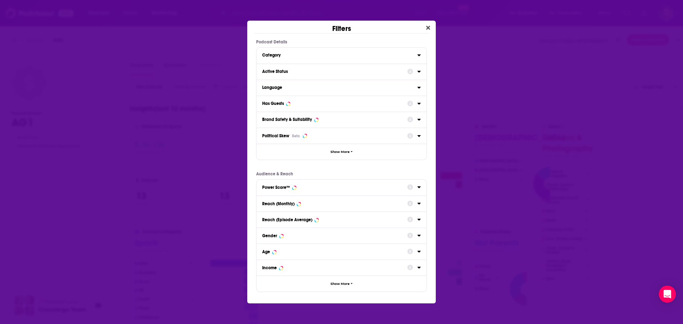
click at [418, 135] on icon "Dialog" at bounding box center [419, 136] width 4 height 6
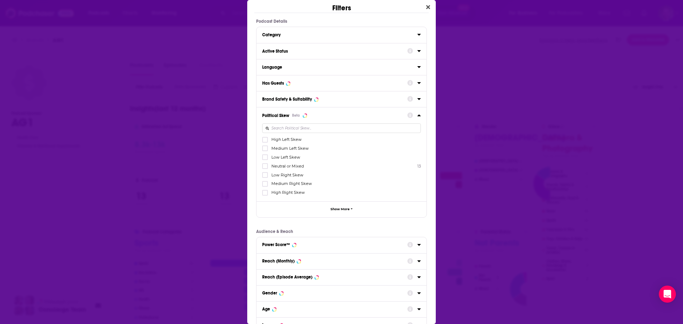
click at [417, 113] on icon "Dialog" at bounding box center [419, 115] width 4 height 6
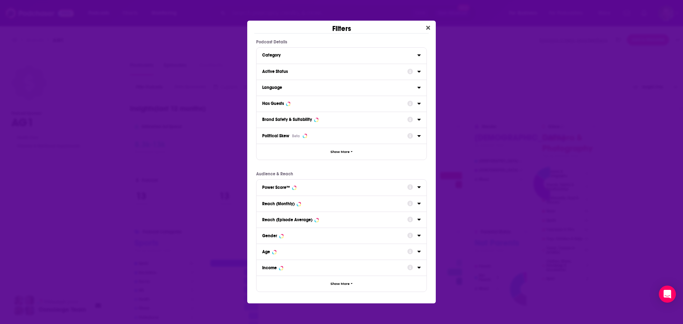
click at [419, 55] on icon "Dialog" at bounding box center [418, 55] width 3 height 2
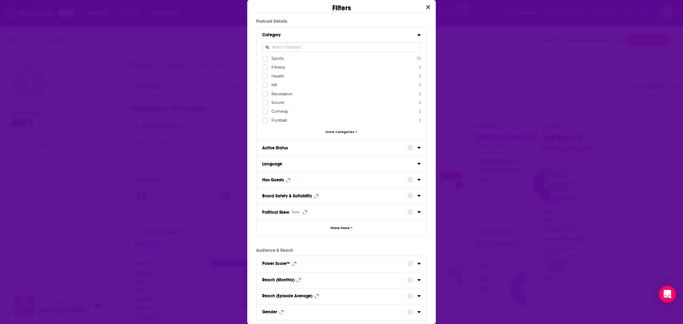
click at [348, 131] on span "More Categories" at bounding box center [339, 132] width 29 height 4
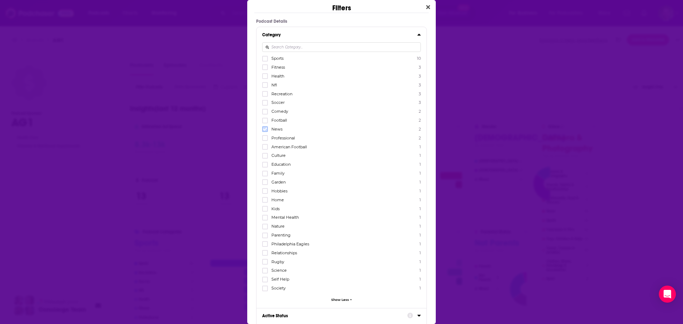
click at [266, 130] on icon "Dialog" at bounding box center [265, 129] width 4 height 4
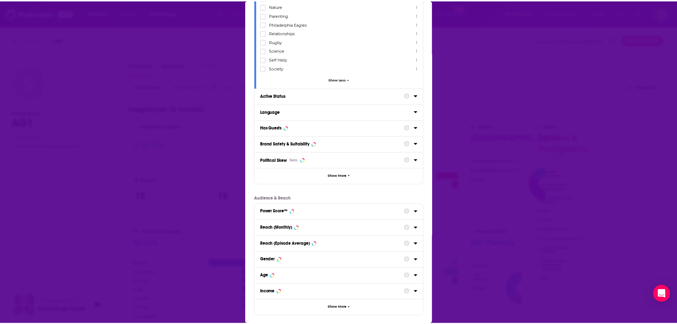
scroll to position [254, 0]
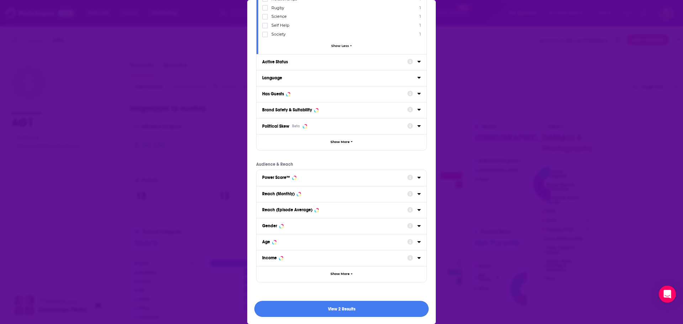
click at [340, 309] on button "View 2 Results" at bounding box center [341, 309] width 174 height 16
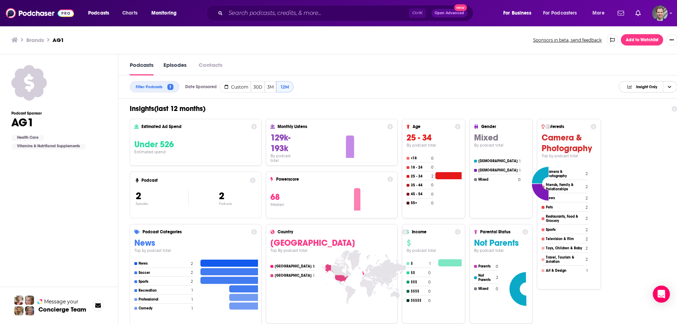
click at [664, 89] on span "Insight Only" at bounding box center [642, 87] width 43 height 10
click at [652, 108] on span "Podcast Only" at bounding box center [652, 110] width 39 height 4
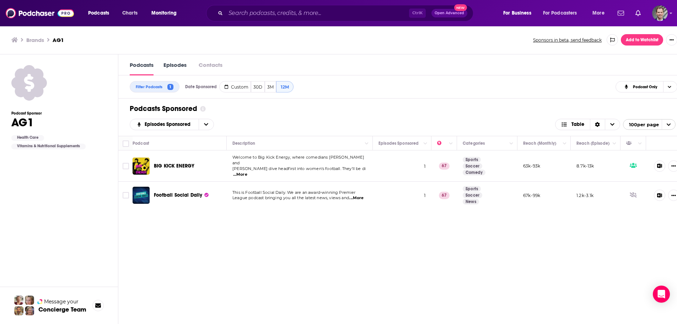
click at [247, 172] on span "...More" at bounding box center [240, 175] width 14 height 6
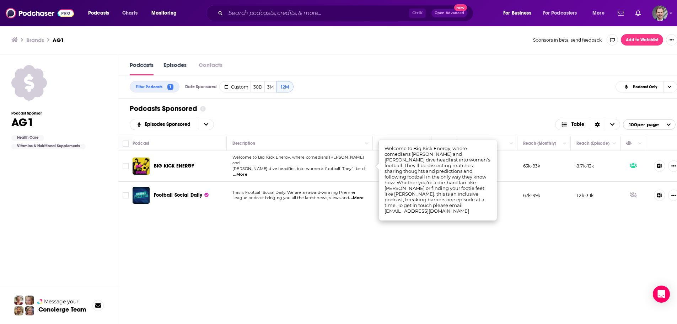
click at [335, 235] on div "Podcast Description Episodes Sponsored Categories Reach (Monthly) Reach (Episod…" at bounding box center [402, 249] width 569 height 227
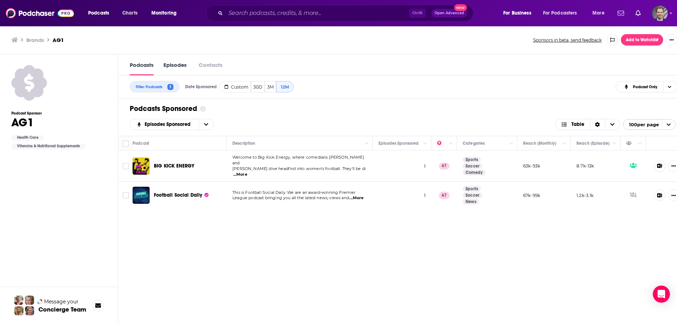
click at [361, 195] on span "...More" at bounding box center [356, 198] width 14 height 6
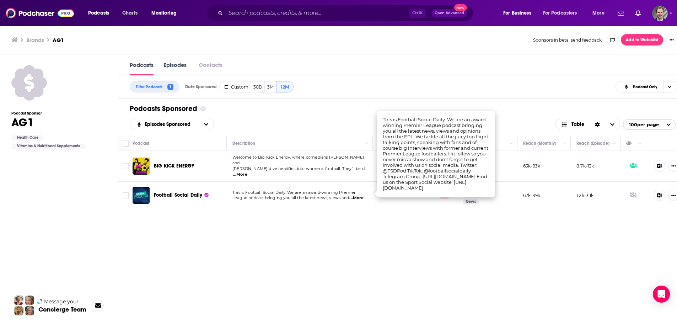
click at [362, 195] on span "...More" at bounding box center [356, 198] width 14 height 6
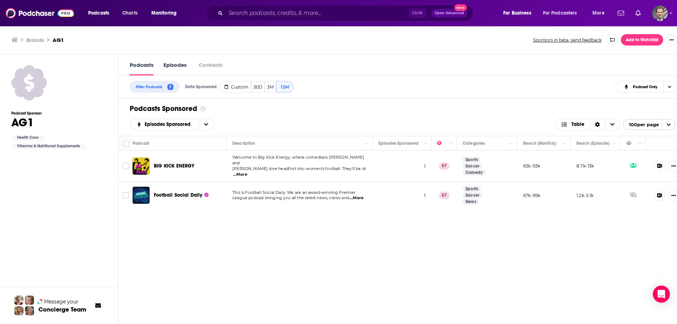
click at [362, 195] on span "...More" at bounding box center [356, 198] width 14 height 6
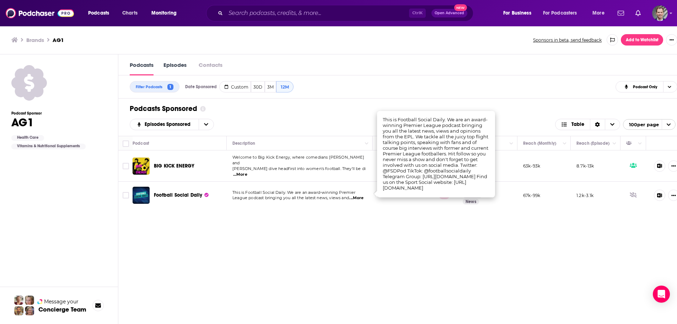
click at [362, 195] on span "...More" at bounding box center [356, 198] width 14 height 6
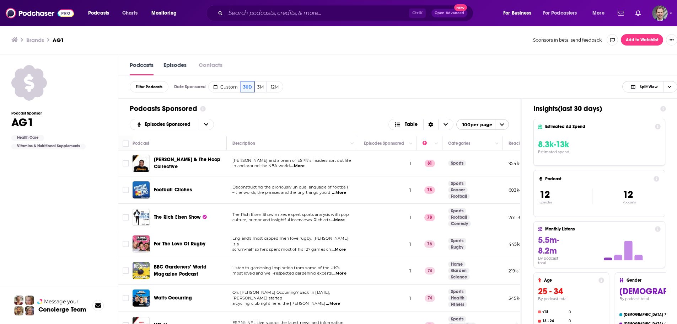
click at [672, 86] on icon "Choose View" at bounding box center [670, 87] width 4 height 2
click at [644, 121] on span "Insight Only" at bounding box center [654, 123] width 35 height 4
